Goal: Check status: Check status

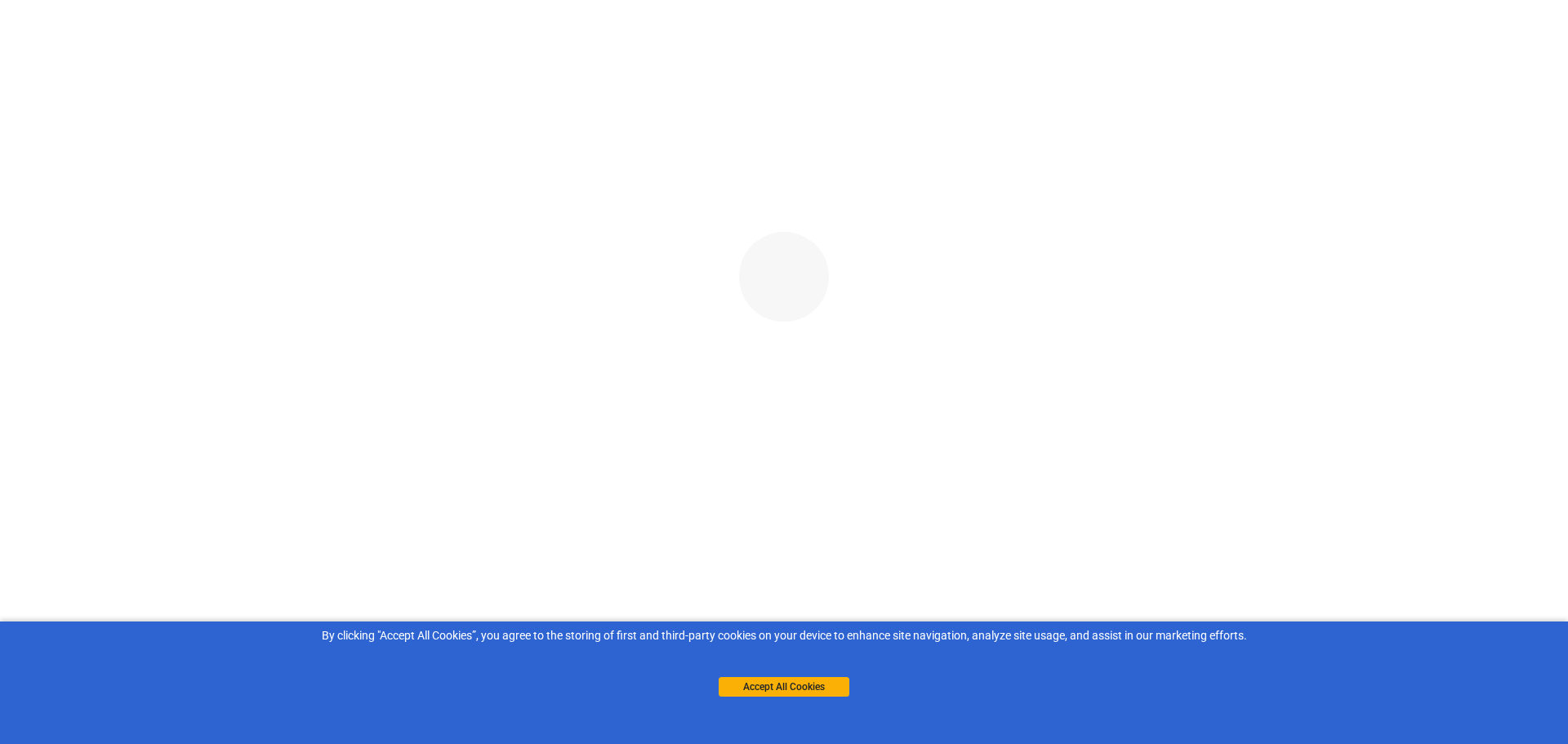
click at [782, 676] on div "Accept All Cookies" at bounding box center [784, 670] width 130 height 52
click at [783, 685] on button "Accept All Cookies" at bounding box center [784, 686] width 130 height 20
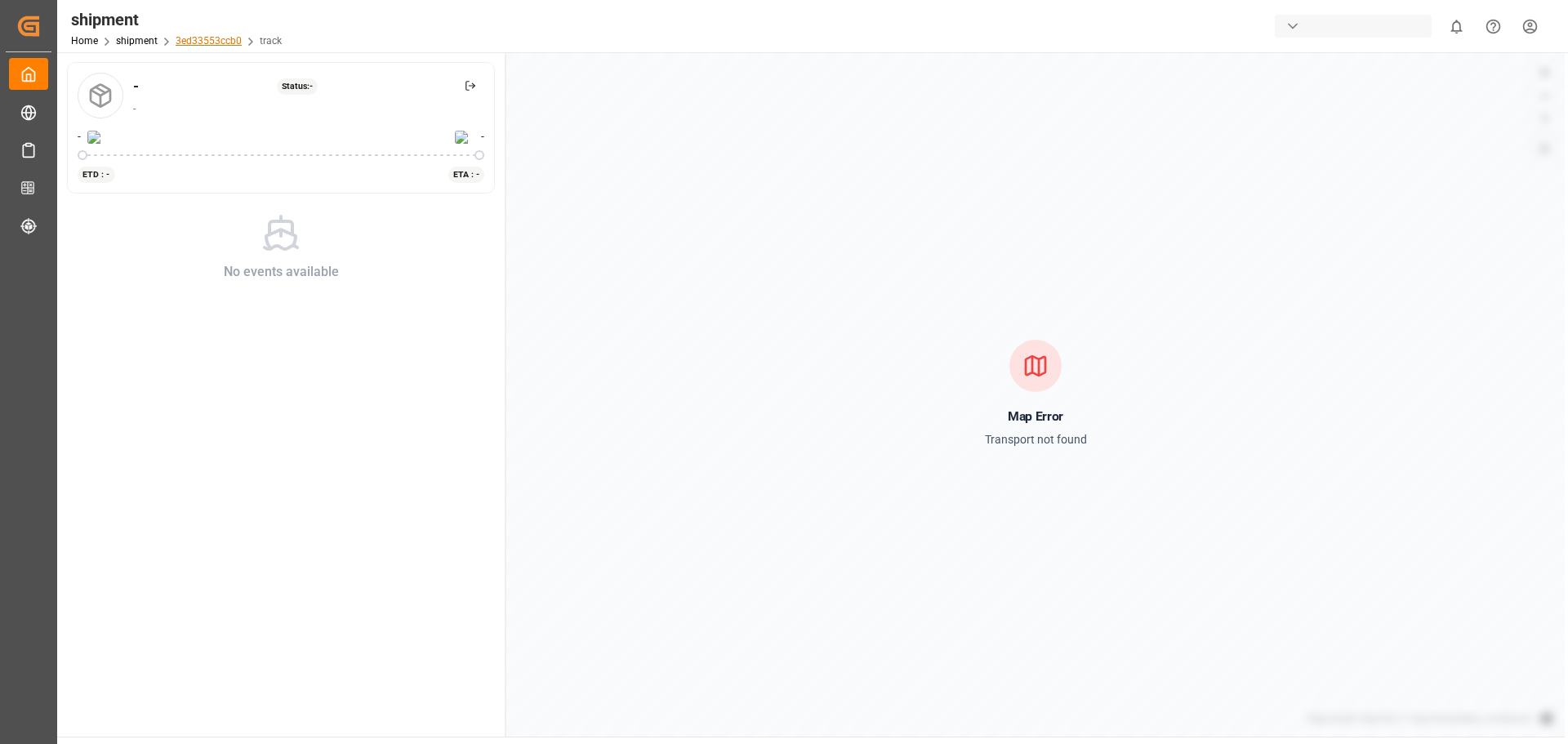
click at [227, 40] on link "3ed33553ccb0" at bounding box center [208, 40] width 66 height 12
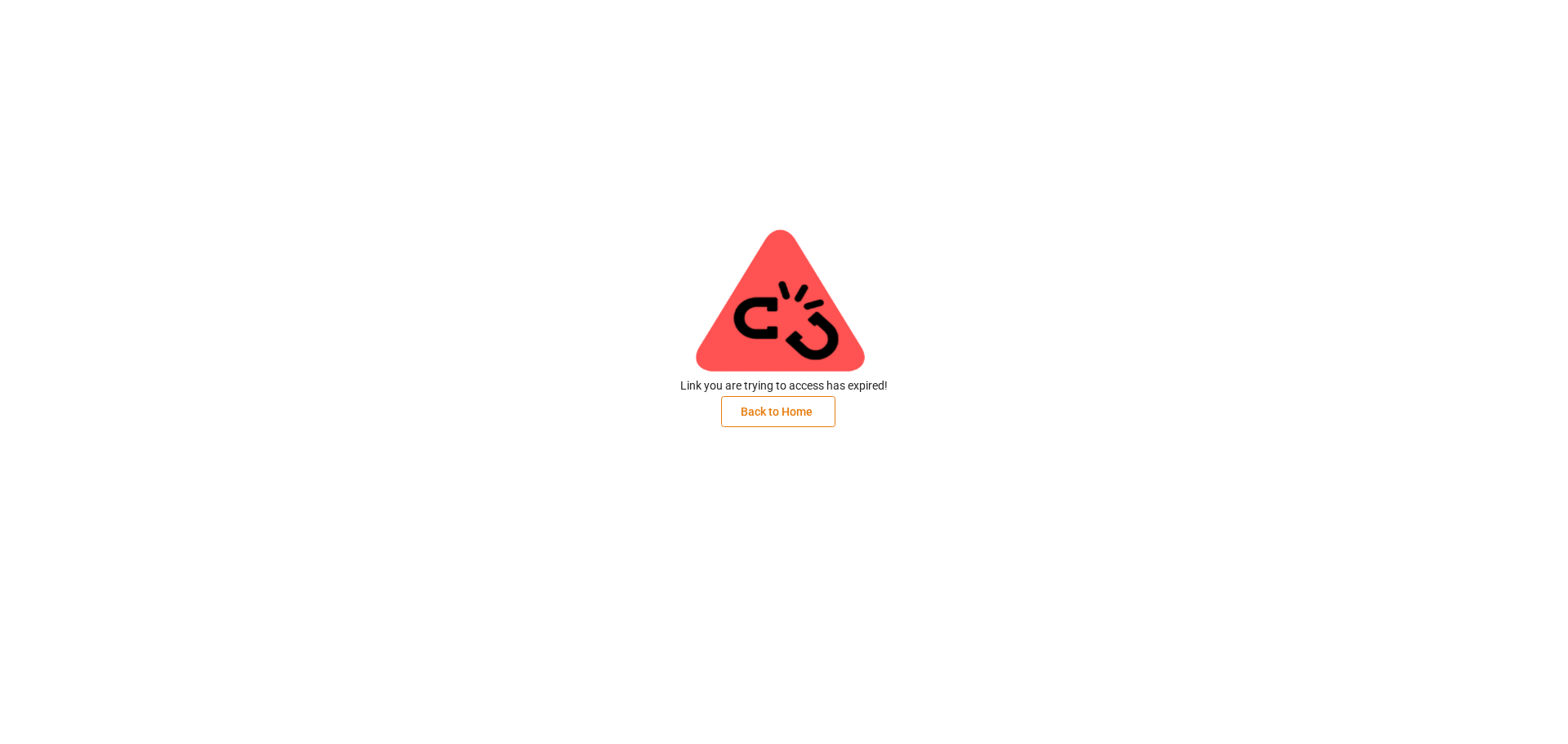
click at [756, 409] on button "Back to Home" at bounding box center [777, 412] width 114 height 31
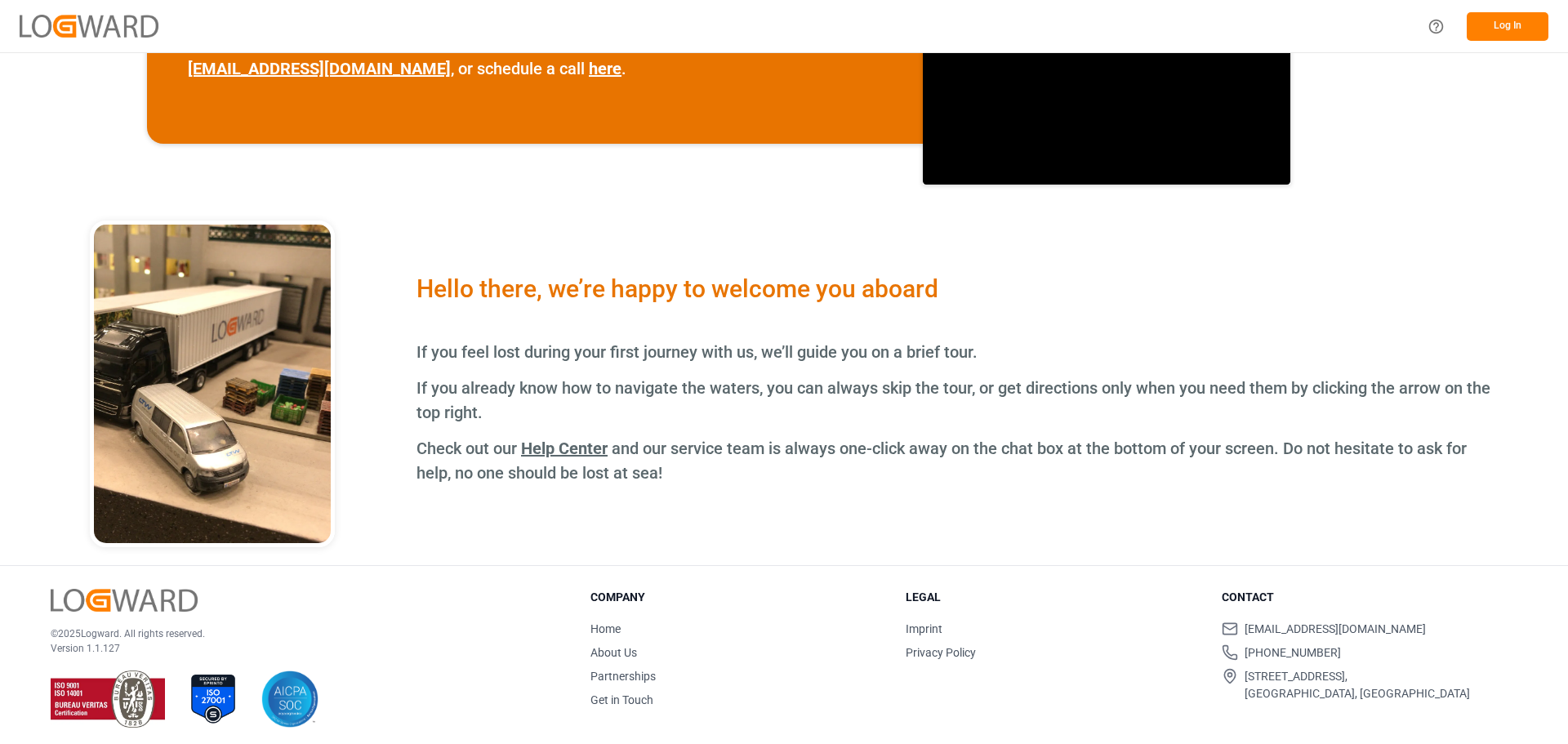
scroll to position [600, 0]
